Goal: Check status: Check status

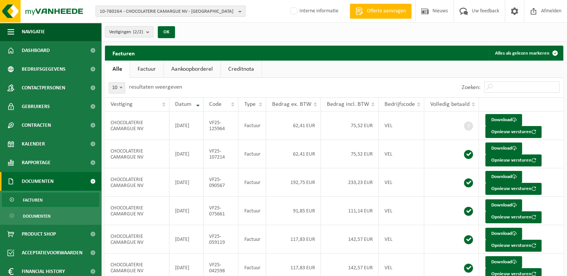
click at [152, 10] on span "10-780264 - CHOCOLATERIE CAMARGUE NV - [GEOGRAPHIC_DATA]" at bounding box center [168, 11] width 136 height 11
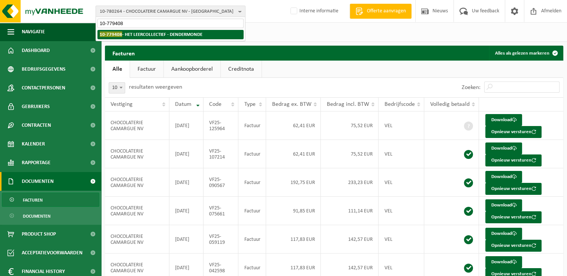
type input "10-779408"
click at [151, 35] on strong "10-779408 - HET LEERCOLLECTIEF - DENDERMONDE" at bounding box center [151, 34] width 103 height 6
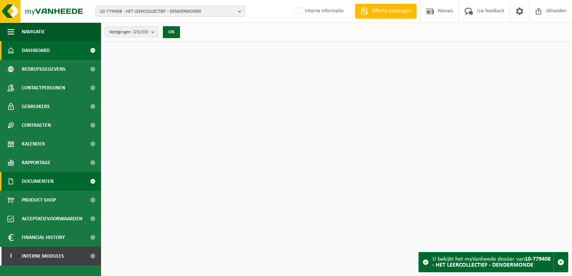
click at [57, 184] on link "Documenten" at bounding box center [50, 181] width 101 height 19
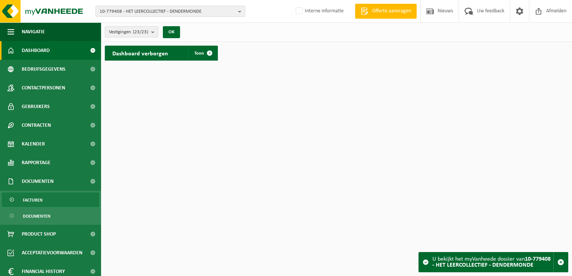
click at [51, 196] on link "Facturen" at bounding box center [50, 200] width 97 height 14
